Goal: Download file/media

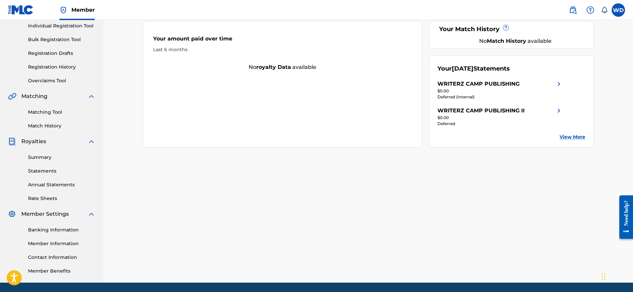
scroll to position [88, 0]
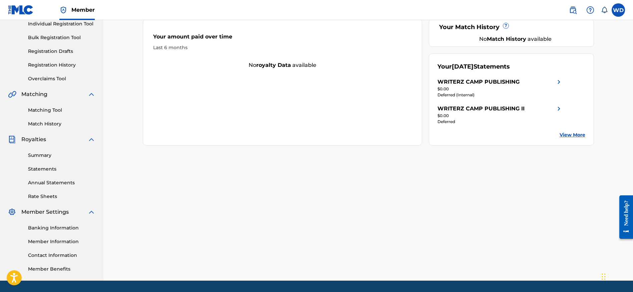
click at [47, 167] on link "Statements" at bounding box center [61, 168] width 67 height 7
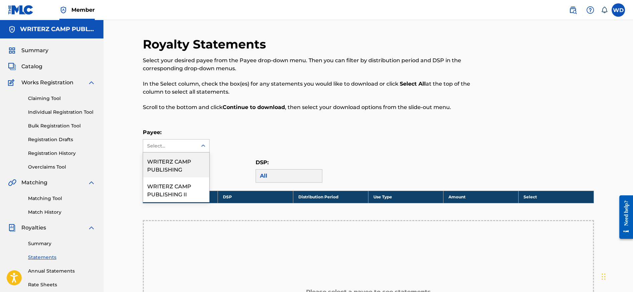
click at [185, 145] on div "Select..." at bounding box center [169, 145] width 45 height 7
click at [181, 160] on div "WRITERZ CAMP PUBLISHING" at bounding box center [176, 164] width 66 height 25
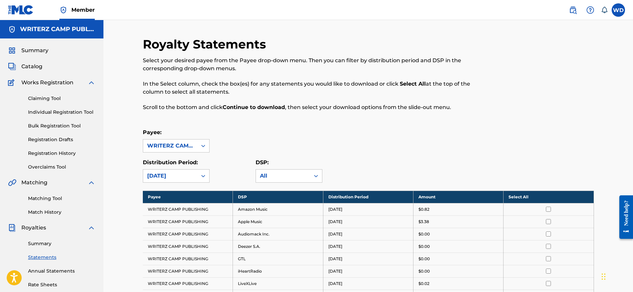
click at [552, 197] on th "Select All" at bounding box center [549, 196] width 90 height 12
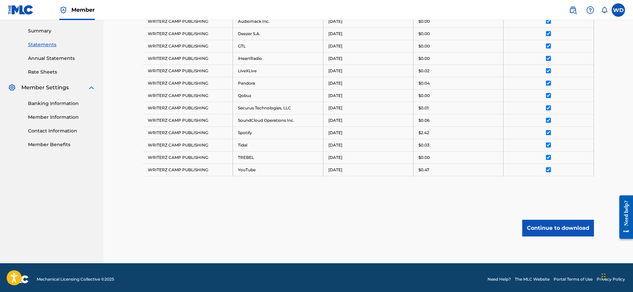
scroll to position [215, 0]
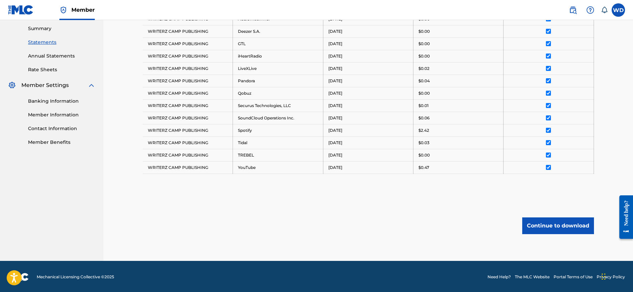
click at [558, 225] on button "Continue to download" at bounding box center [559, 225] width 72 height 17
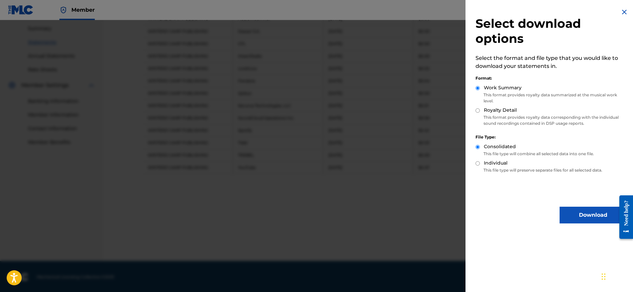
drag, startPoint x: 505, startPoint y: 115, endPoint x: 492, endPoint y: 114, distance: 13.0
click at [505, 115] on p "This format provides royalty data corresponding with the individual sound recor…" at bounding box center [551, 120] width 151 height 12
click at [478, 113] on div "Royalty Detail" at bounding box center [551, 111] width 151 height 8
drag, startPoint x: 479, startPoint y: 111, endPoint x: 490, endPoint y: 115, distance: 11.5
click at [480, 111] on input "Royalty Detail" at bounding box center [478, 110] width 4 height 4
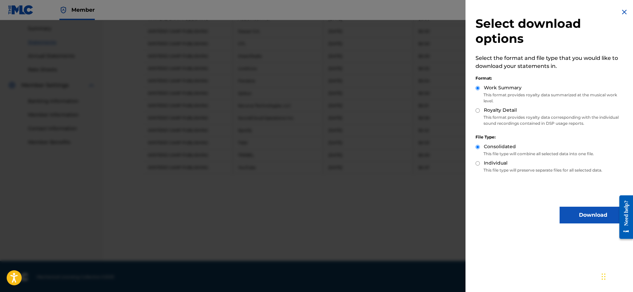
radio input "true"
click at [591, 219] on button "Download" at bounding box center [593, 214] width 67 height 17
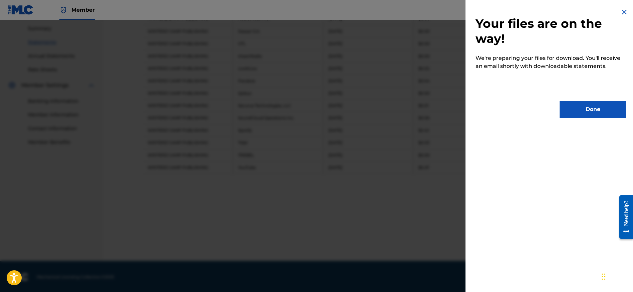
click at [590, 110] on button "Done" at bounding box center [593, 109] width 67 height 17
